Goal: Task Accomplishment & Management: Manage account settings

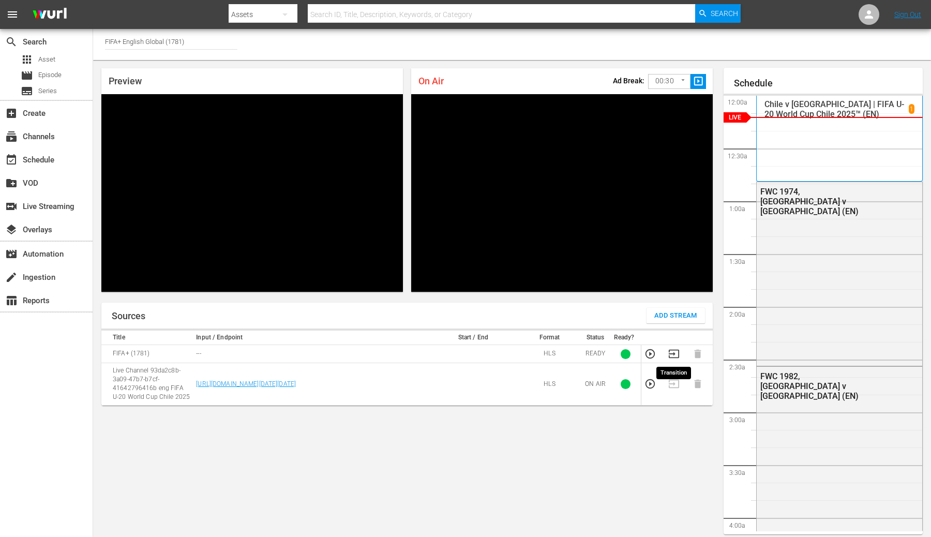
click at [671, 352] on icon "button" at bounding box center [673, 353] width 11 height 11
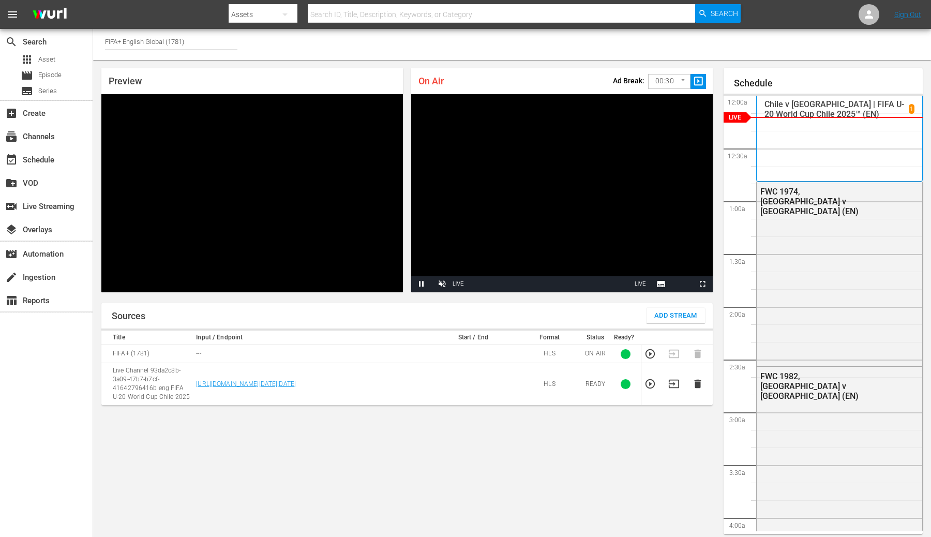
click at [695, 383] on icon "button" at bounding box center [697, 383] width 7 height 9
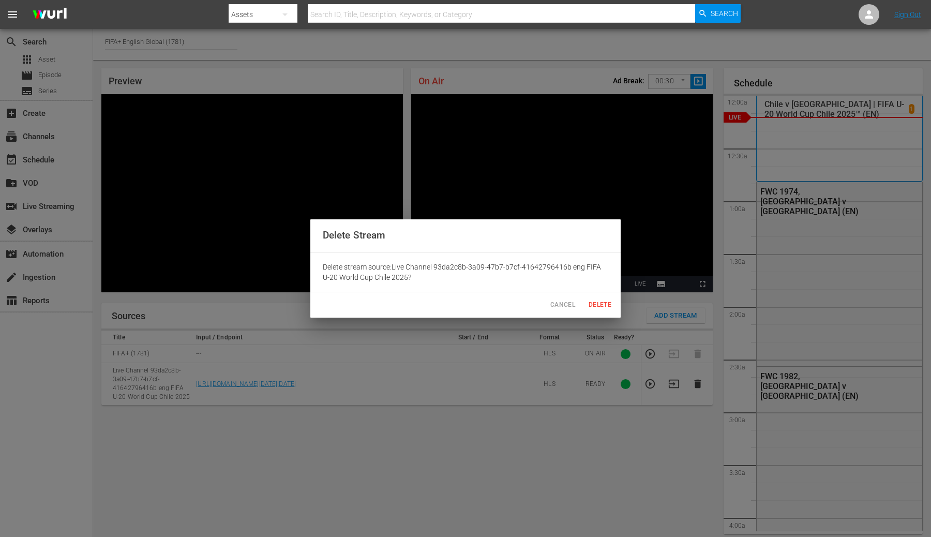
click at [597, 302] on span "Delete" at bounding box center [599, 304] width 25 height 11
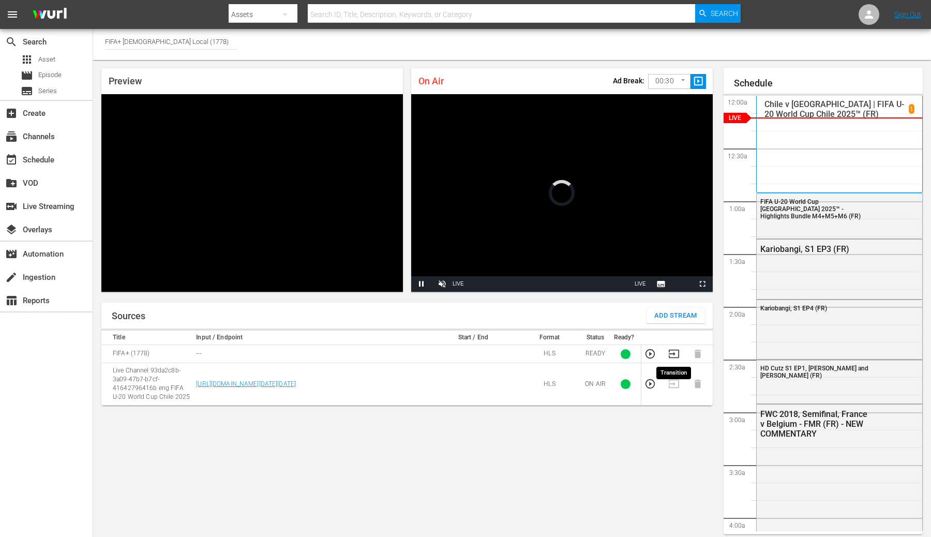
click at [674, 351] on icon "button" at bounding box center [673, 353] width 11 height 11
click at [694, 389] on td at bounding box center [701, 384] width 24 height 42
click at [697, 388] on icon "button" at bounding box center [697, 383] width 11 height 11
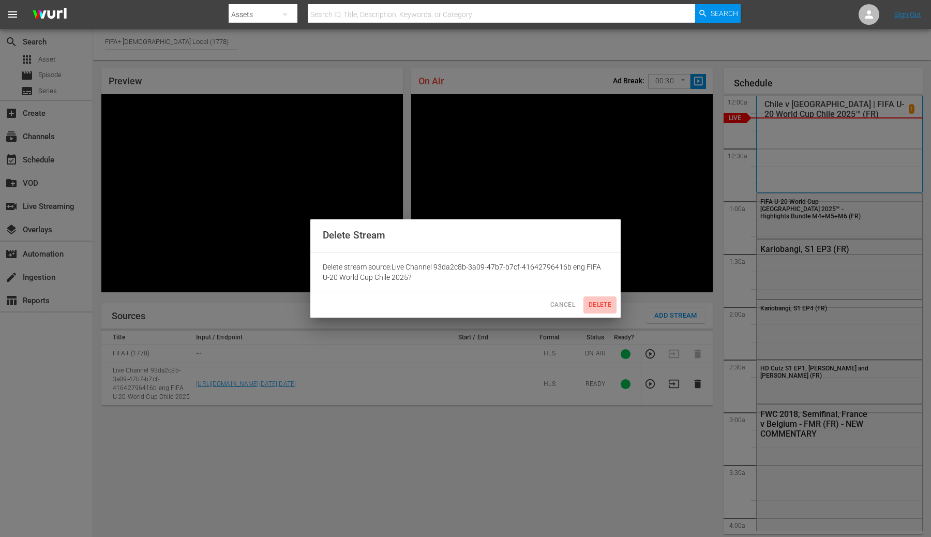
click at [608, 309] on span "Delete" at bounding box center [599, 304] width 25 height 11
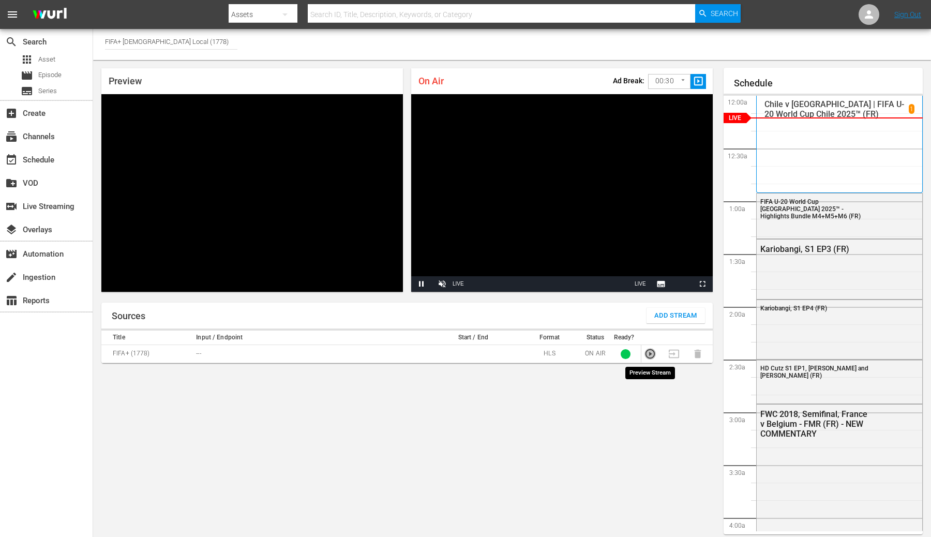
click at [649, 354] on icon "button" at bounding box center [649, 353] width 9 height 9
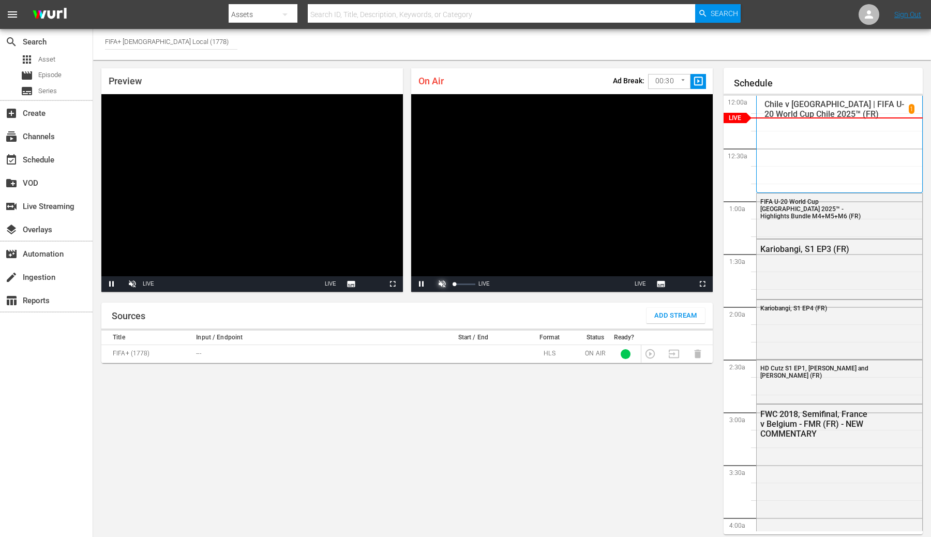
click at [442, 284] on span "Video Player" at bounding box center [442, 284] width 0 height 0
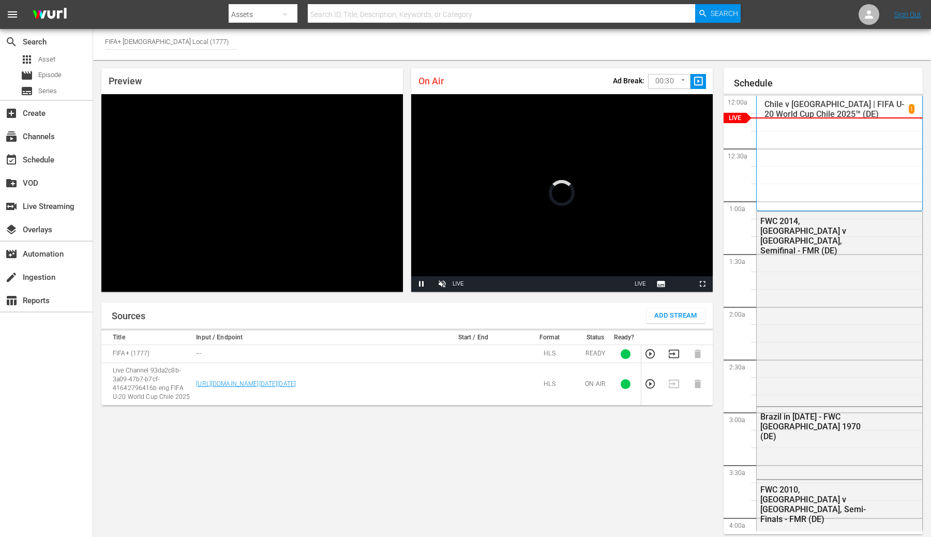
click at [674, 358] on icon "button" at bounding box center [673, 353] width 11 height 11
click at [697, 381] on icon "button" at bounding box center [697, 383] width 11 height 11
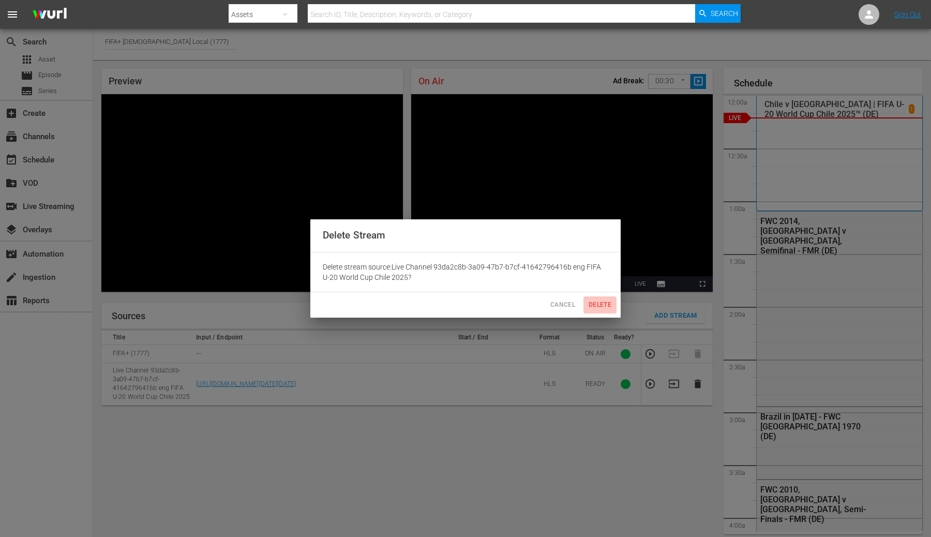
click at [601, 307] on span "Delete" at bounding box center [599, 304] width 25 height 11
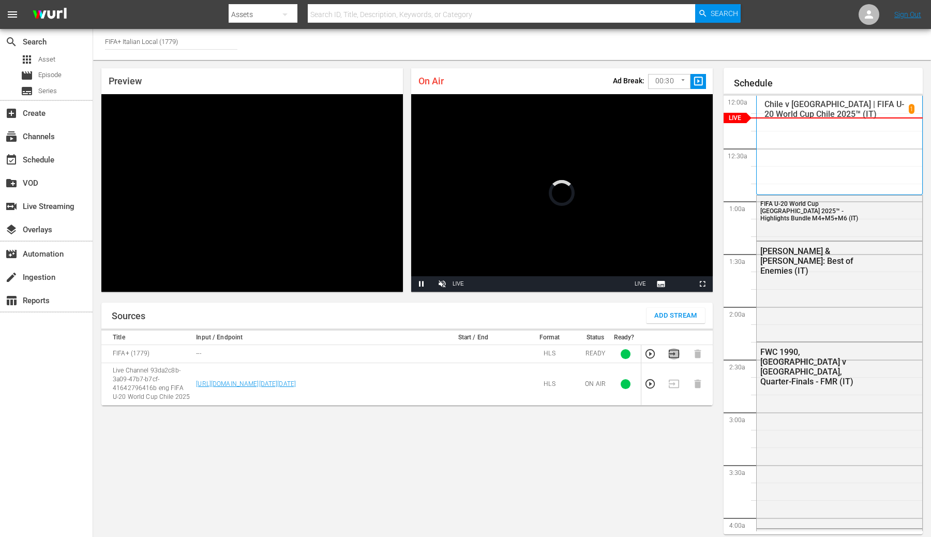
click at [673, 354] on icon "button" at bounding box center [673, 353] width 11 height 11
click at [694, 389] on td at bounding box center [701, 384] width 24 height 42
click at [697, 387] on icon "button" at bounding box center [697, 383] width 7 height 9
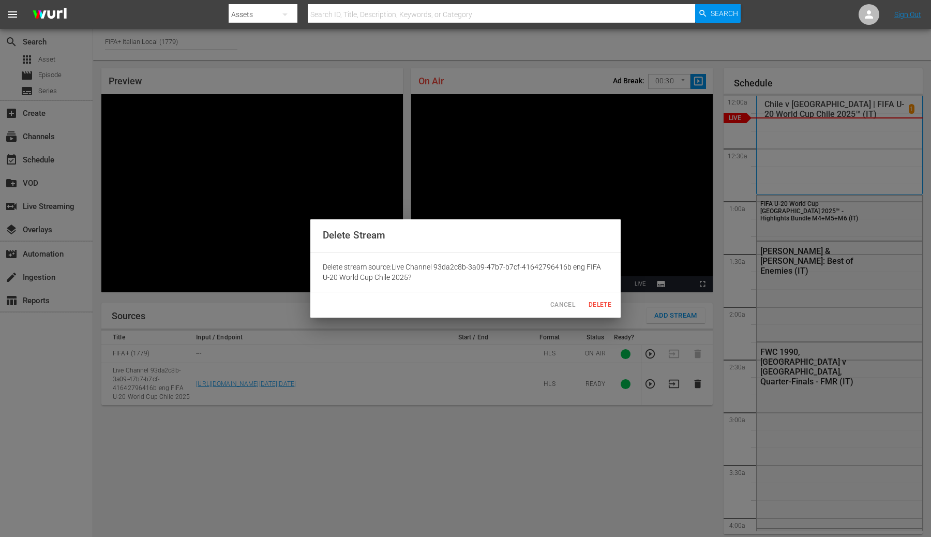
click at [605, 309] on span "Delete" at bounding box center [599, 304] width 25 height 11
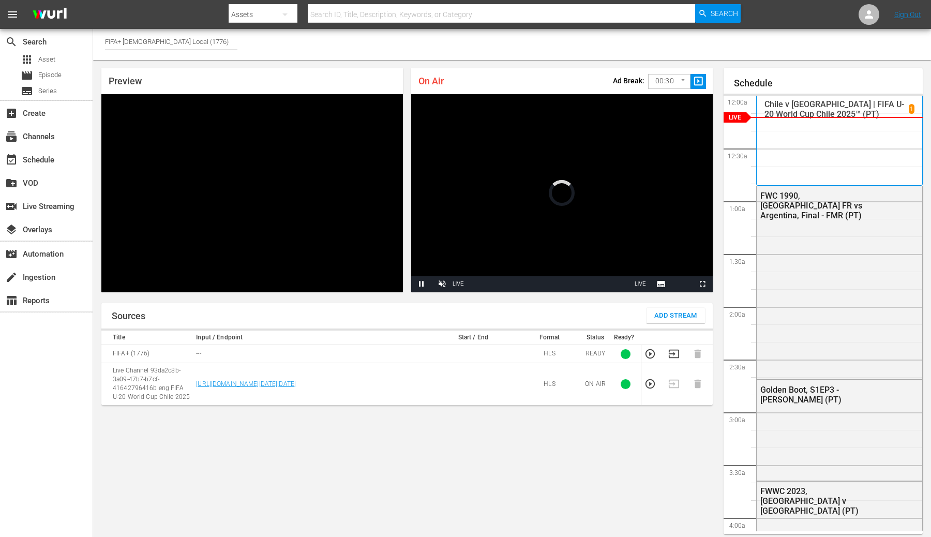
click at [666, 351] on td at bounding box center [677, 354] width 24 height 18
click at [675, 354] on icon "button" at bounding box center [673, 353] width 11 height 11
click at [698, 384] on icon "button" at bounding box center [697, 383] width 7 height 9
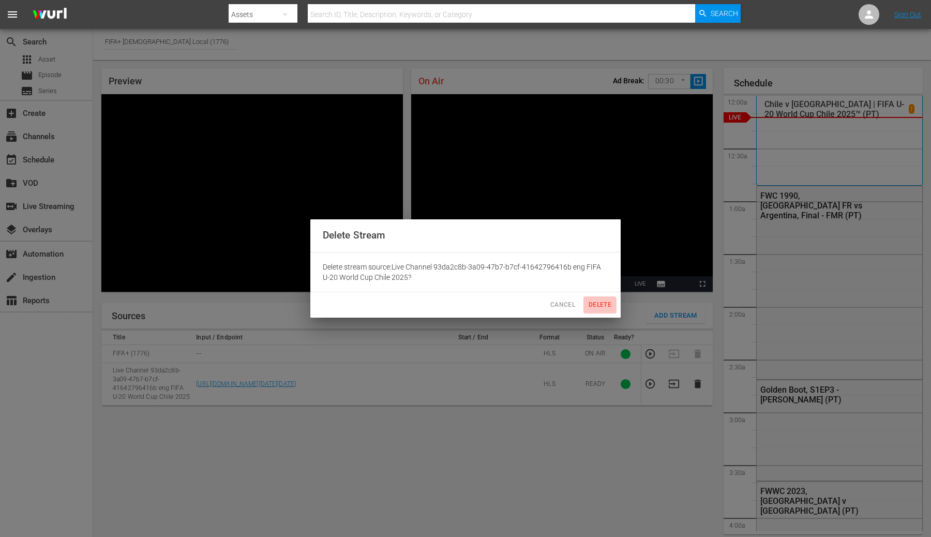
click at [594, 304] on span "Delete" at bounding box center [599, 304] width 25 height 11
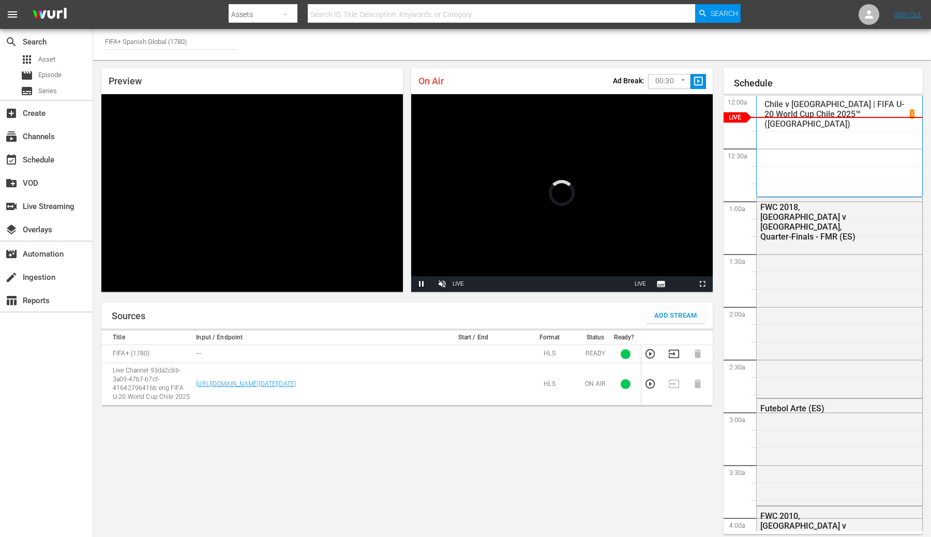
click at [673, 355] on icon "button" at bounding box center [673, 353] width 11 height 11
click at [699, 386] on icon "button" at bounding box center [697, 383] width 7 height 9
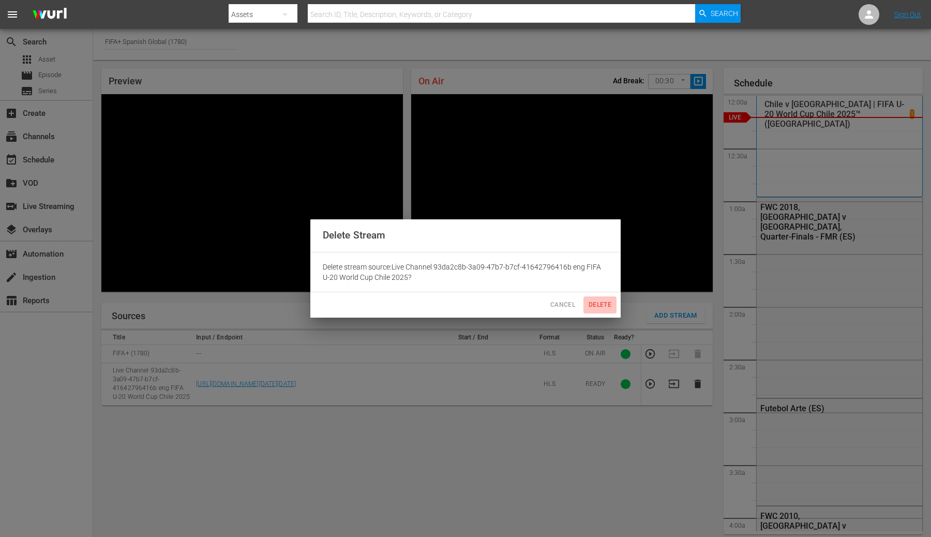
click at [597, 301] on span "Delete" at bounding box center [599, 304] width 25 height 11
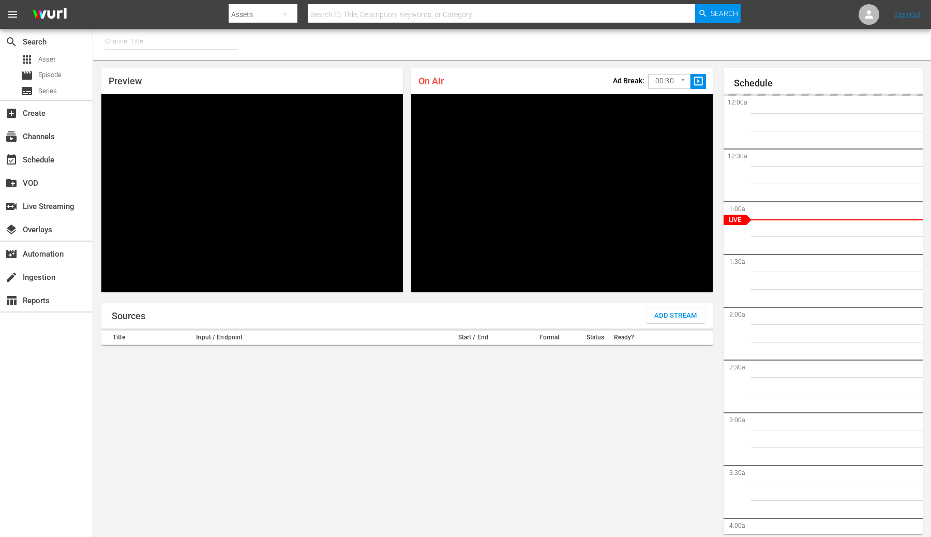
type input "FIFA+ English Global (1781)"
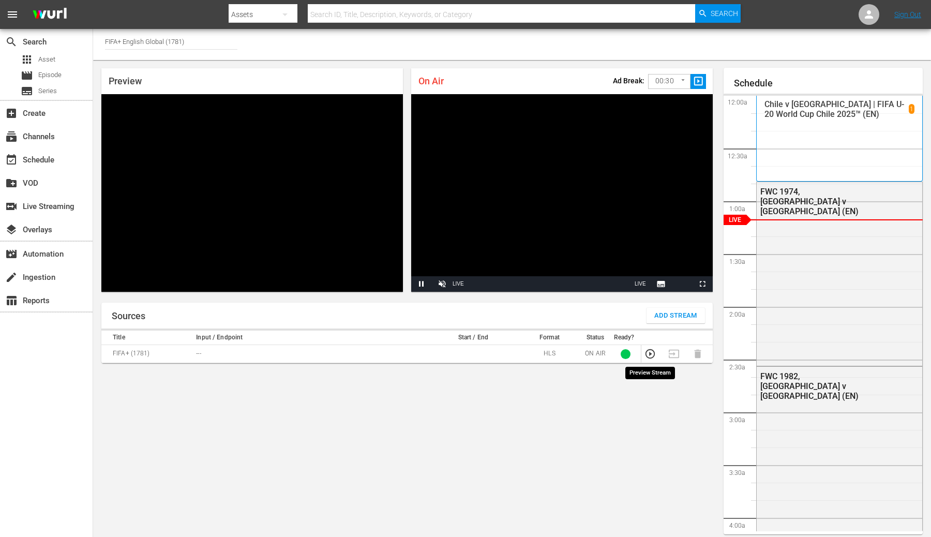
click at [650, 353] on icon "button" at bounding box center [649, 353] width 9 height 9
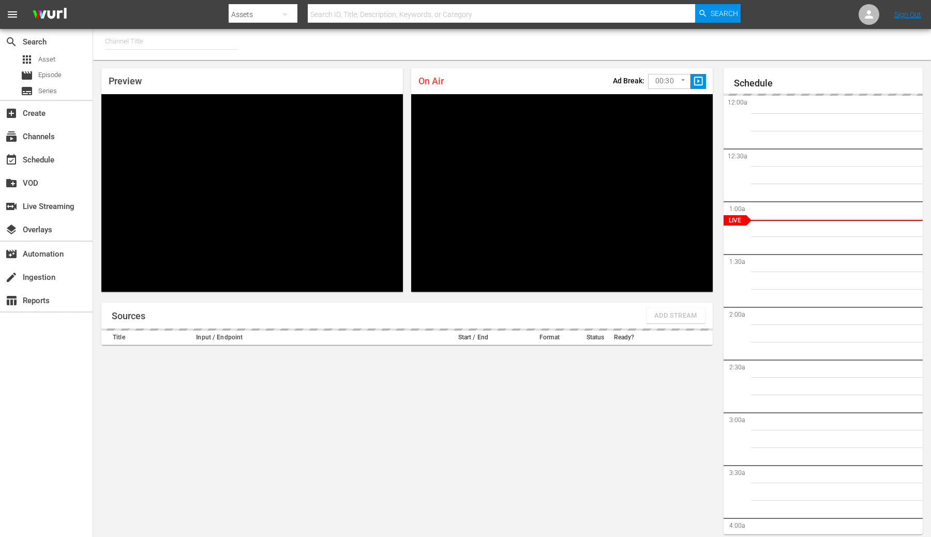
type input "FIFA+ Spanish Global (1780)"
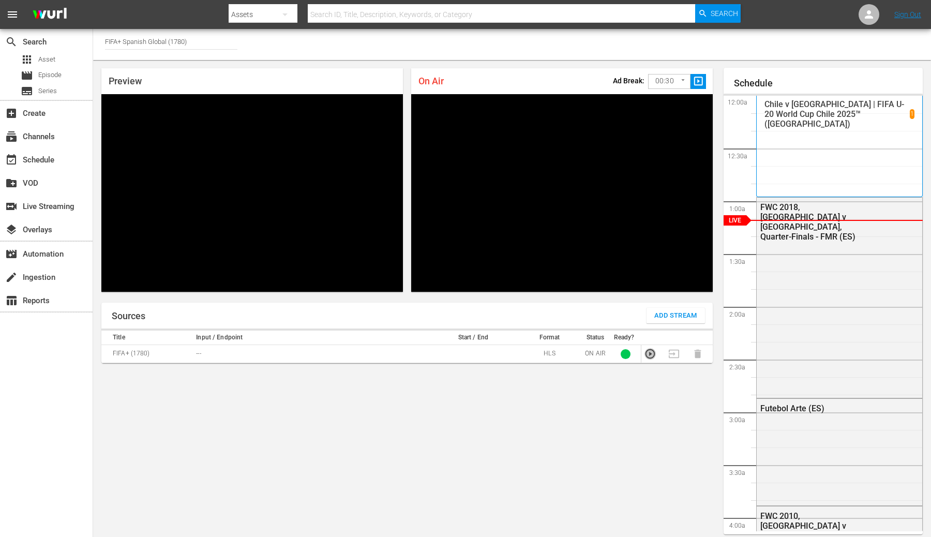
click at [649, 355] on icon "button" at bounding box center [649, 353] width 11 height 11
